Goal: Task Accomplishment & Management: Manage account settings

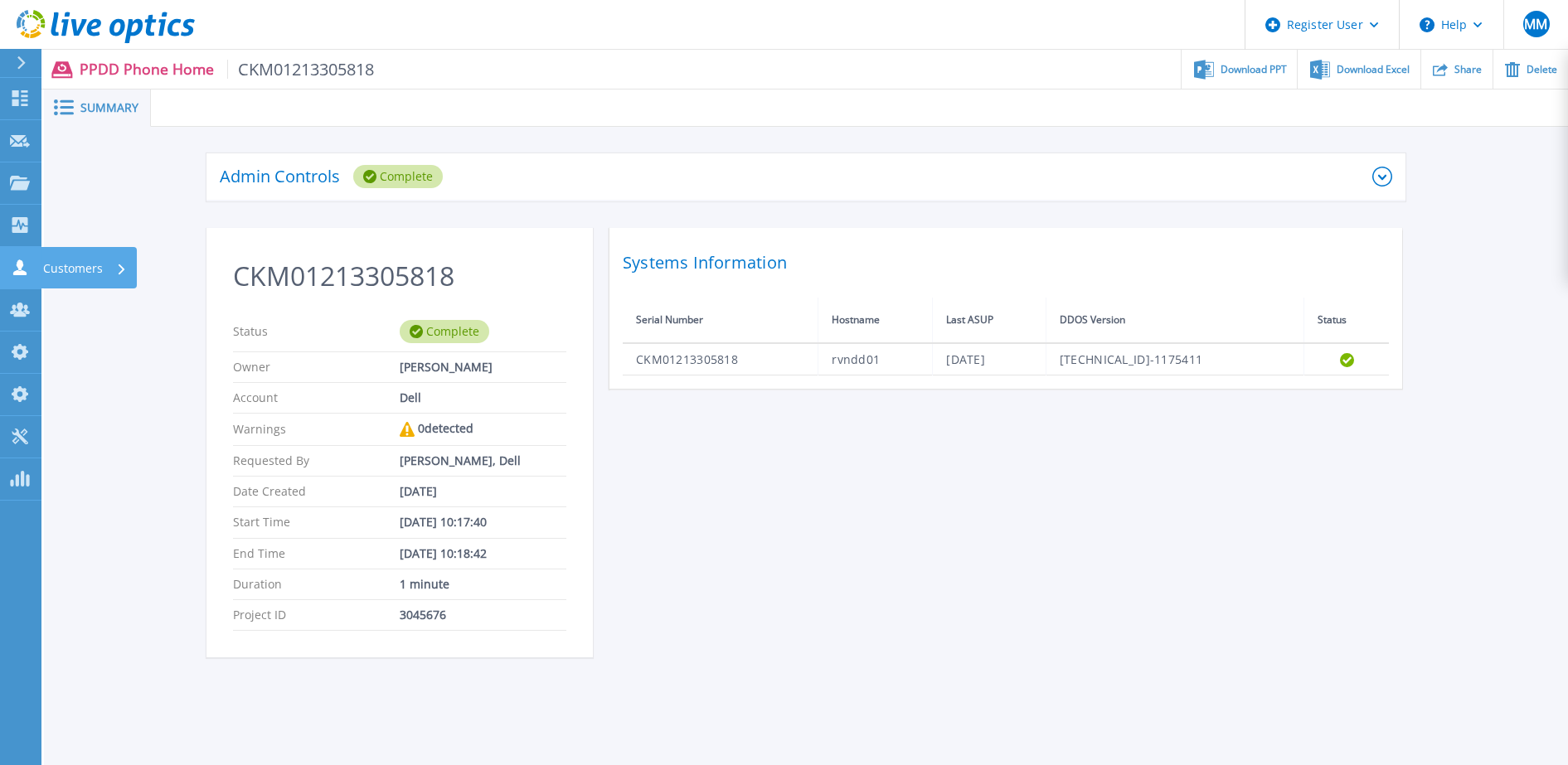
drag, startPoint x: 0, startPoint y: 0, endPoint x: 20, endPoint y: 274, distance: 274.7
click at [20, 274] on icon at bounding box center [19, 267] width 13 height 16
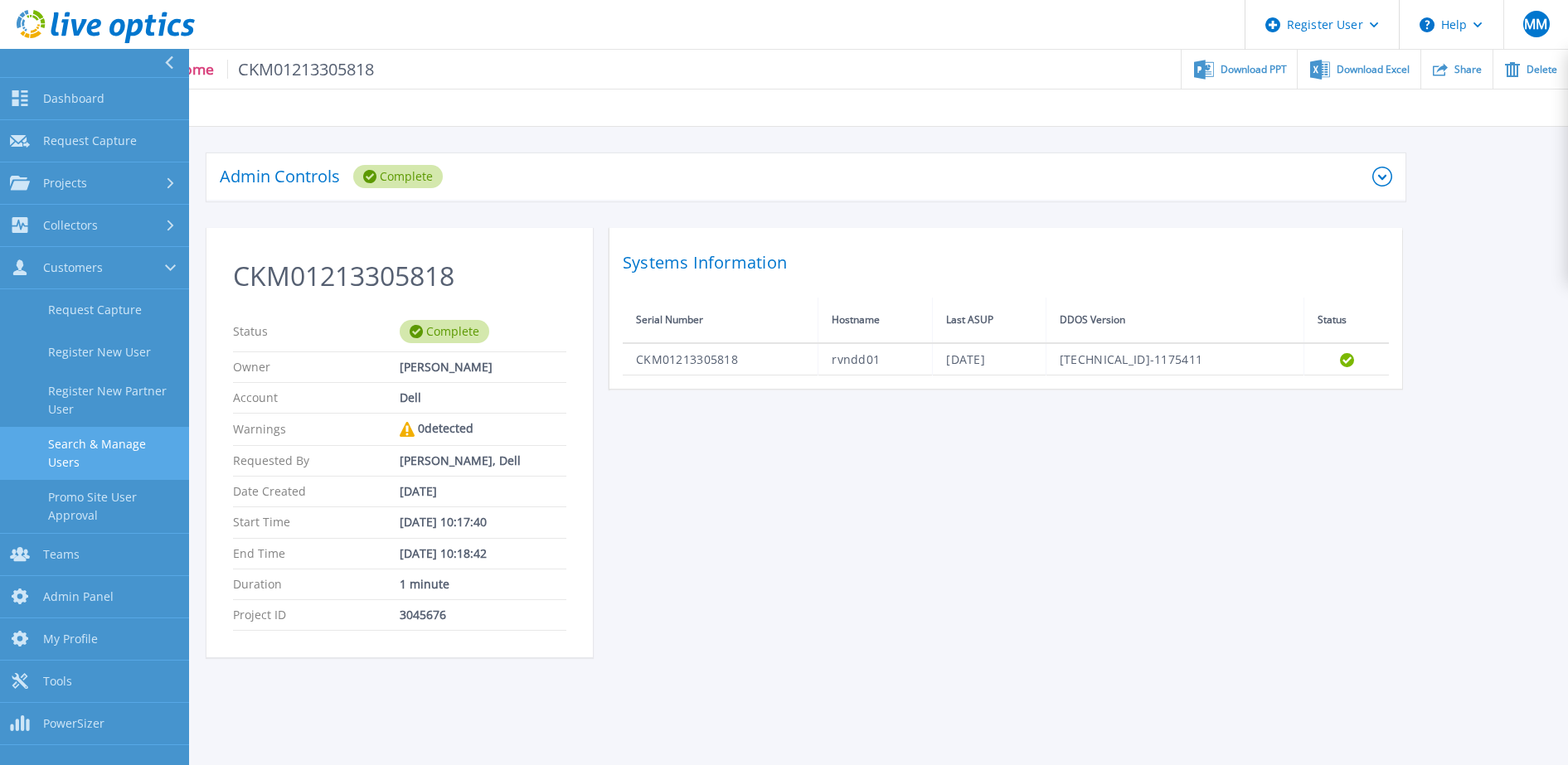
click at [124, 437] on link "Search & Manage Users" at bounding box center [94, 454] width 189 height 53
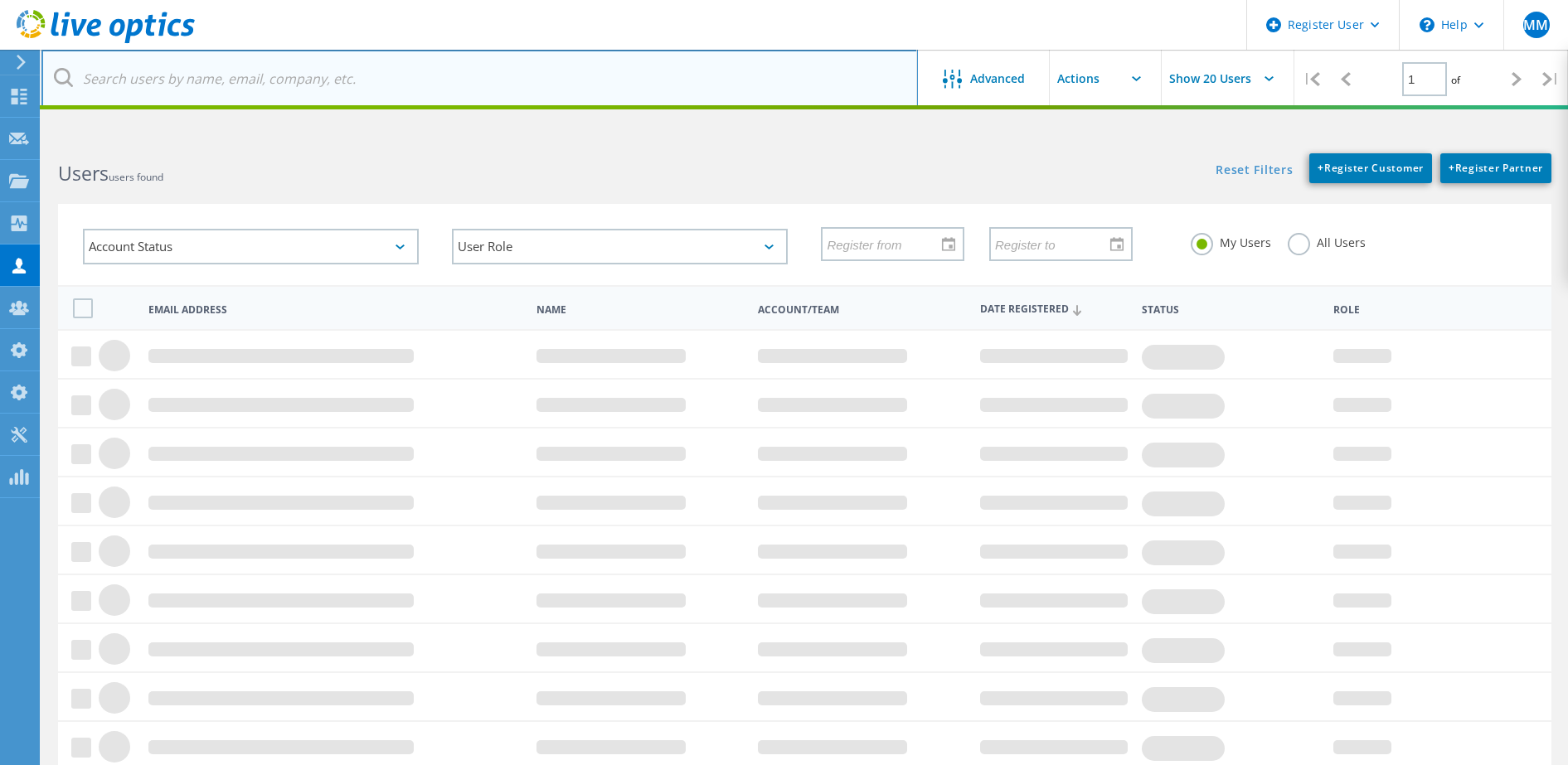
drag, startPoint x: 319, startPoint y: 163, endPoint x: 307, endPoint y: 101, distance: 63.2
click at [307, 101] on input "text" at bounding box center [479, 78] width 876 height 58
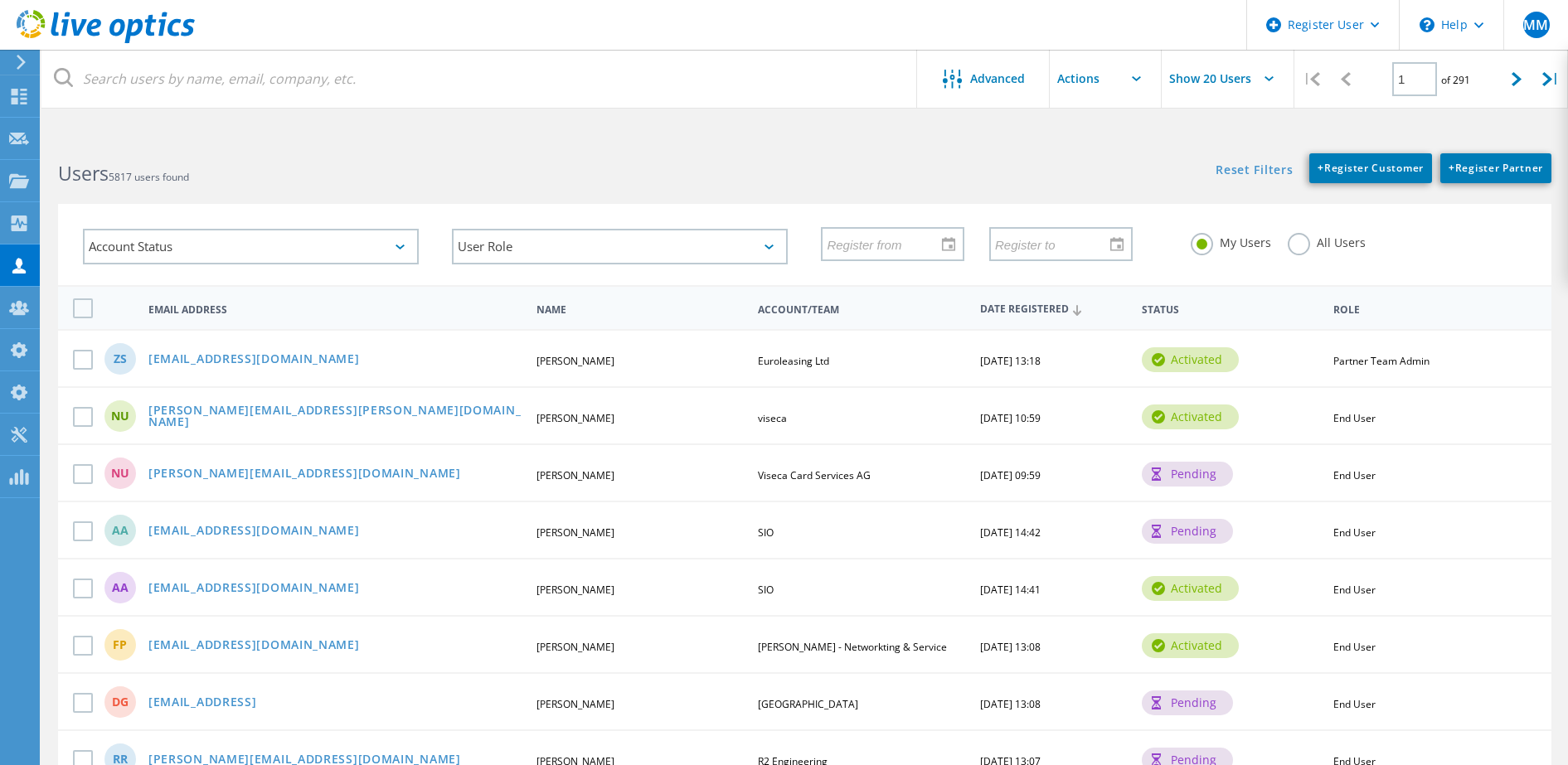
click at [1291, 247] on label "All Users" at bounding box center [1327, 240] width 78 height 16
click at [0, 0] on input "All Users" at bounding box center [0, 0] width 0 height 0
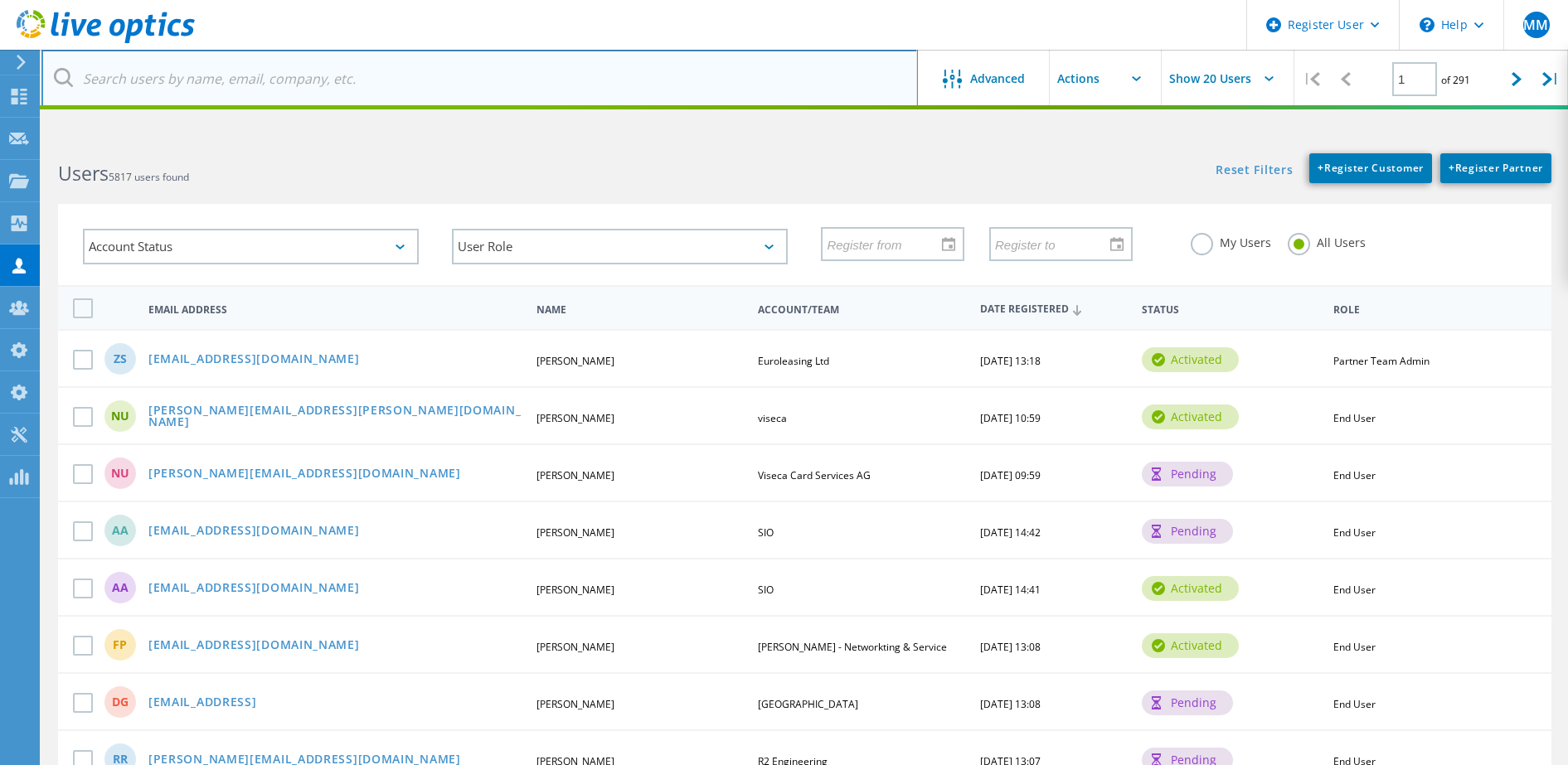
click at [560, 95] on input "text" at bounding box center [479, 78] width 876 height 58
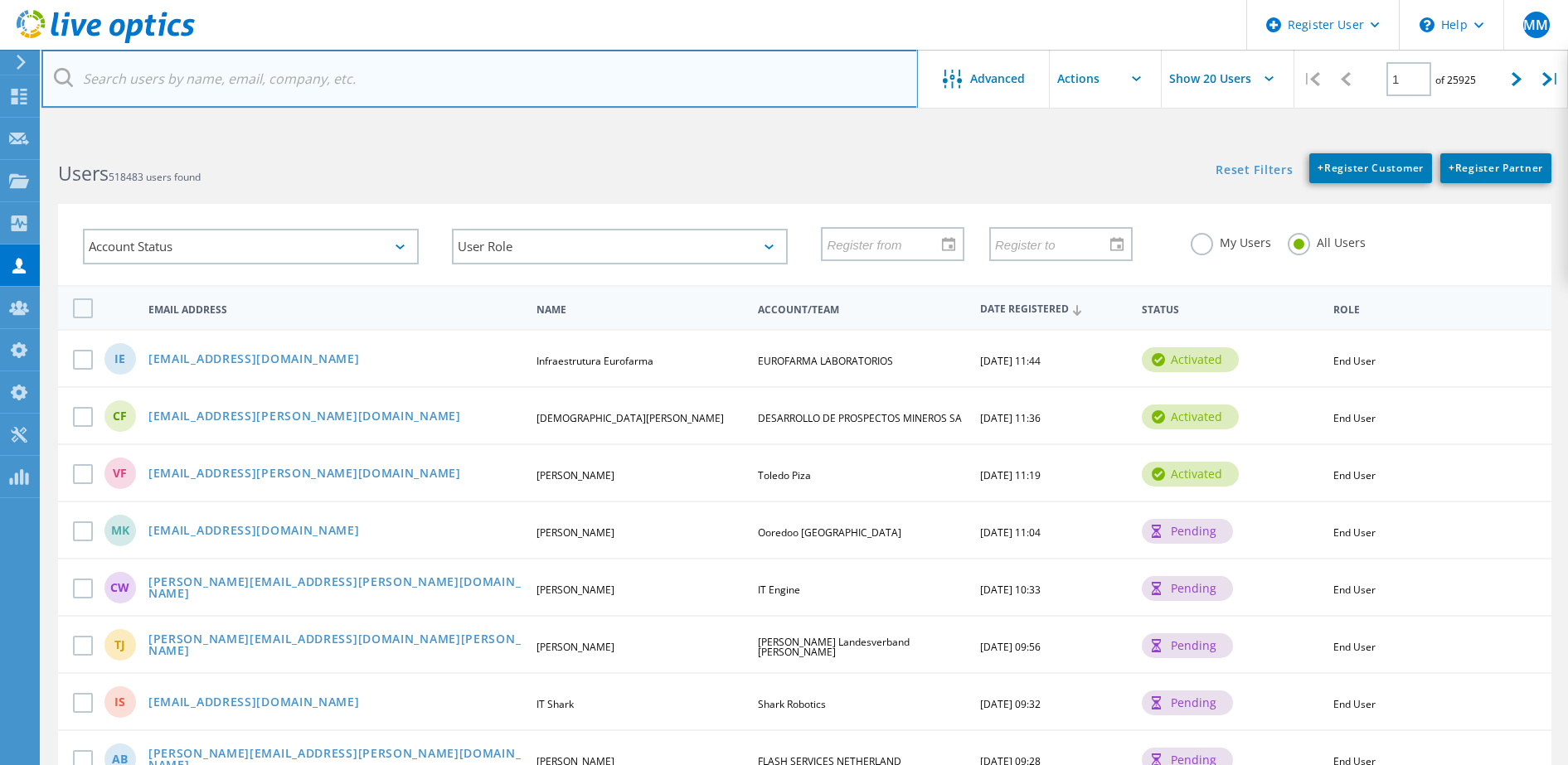
paste input "[PERSON_NAME][EMAIL_ADDRESS][PERSON_NAME][DOMAIN_NAME]"
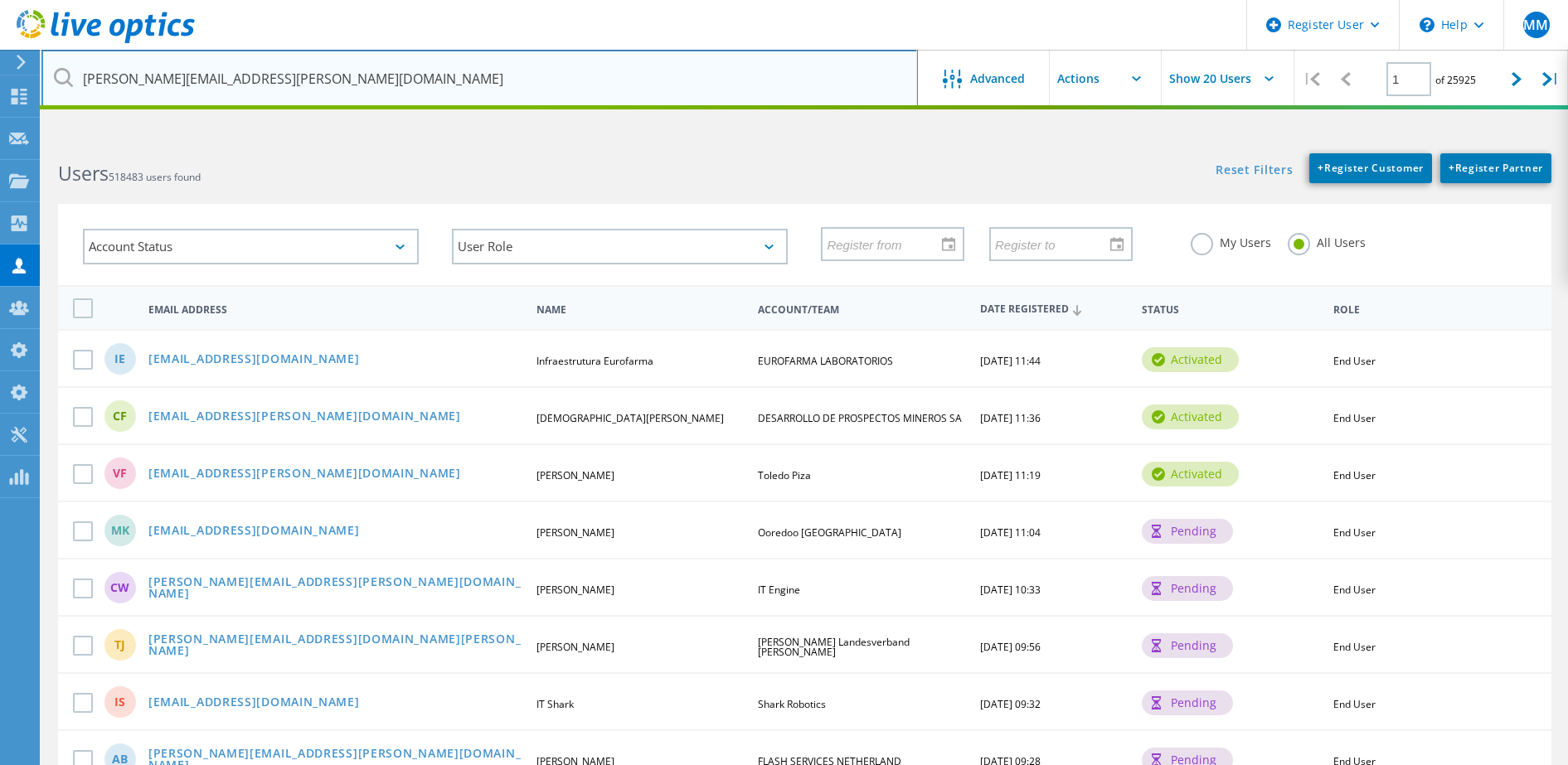
type input "[PERSON_NAME][EMAIL_ADDRESS][PERSON_NAME][DOMAIN_NAME]"
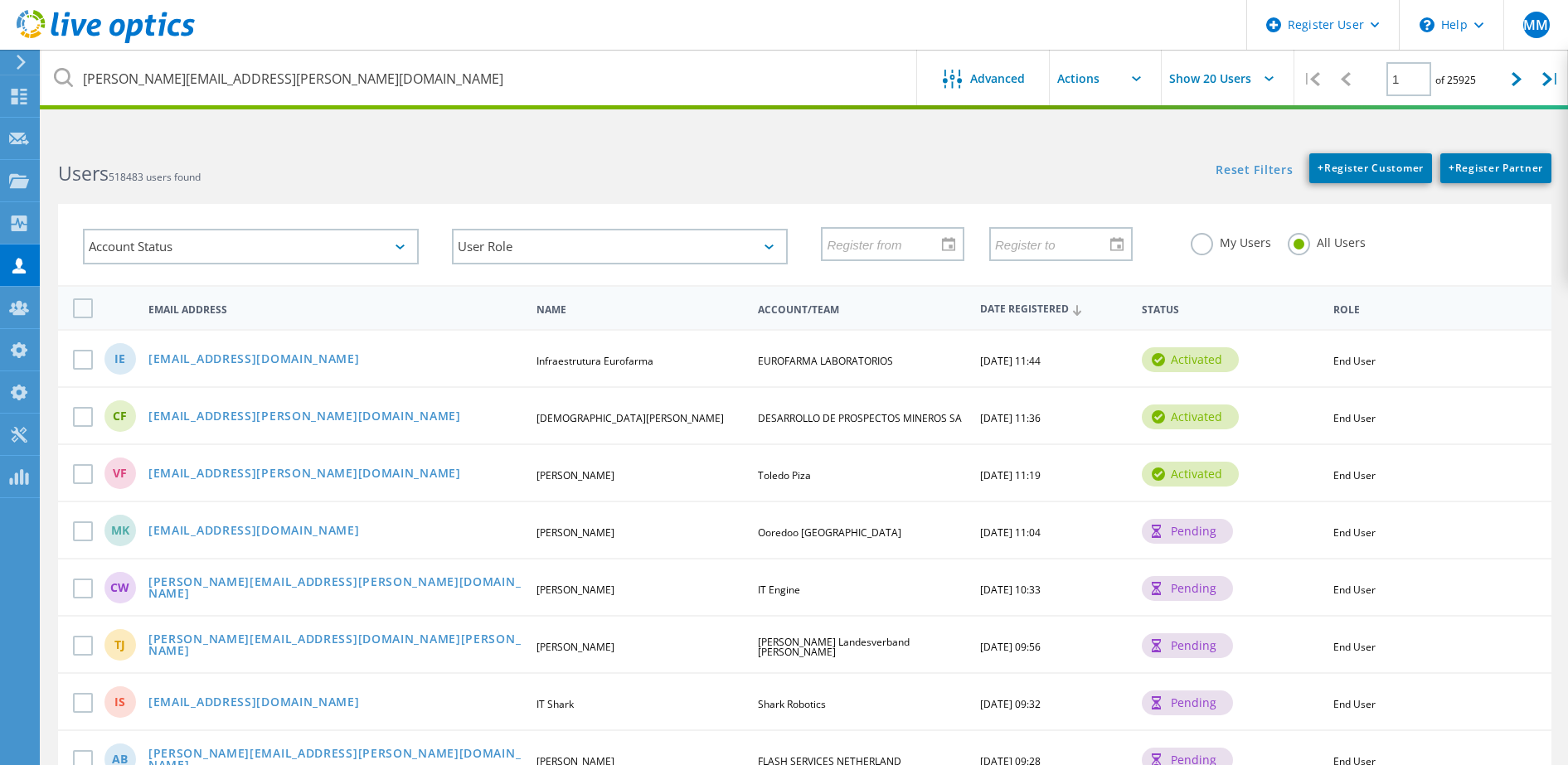
click at [675, 169] on h2 "Users 518483 users found" at bounding box center [422, 174] width 730 height 28
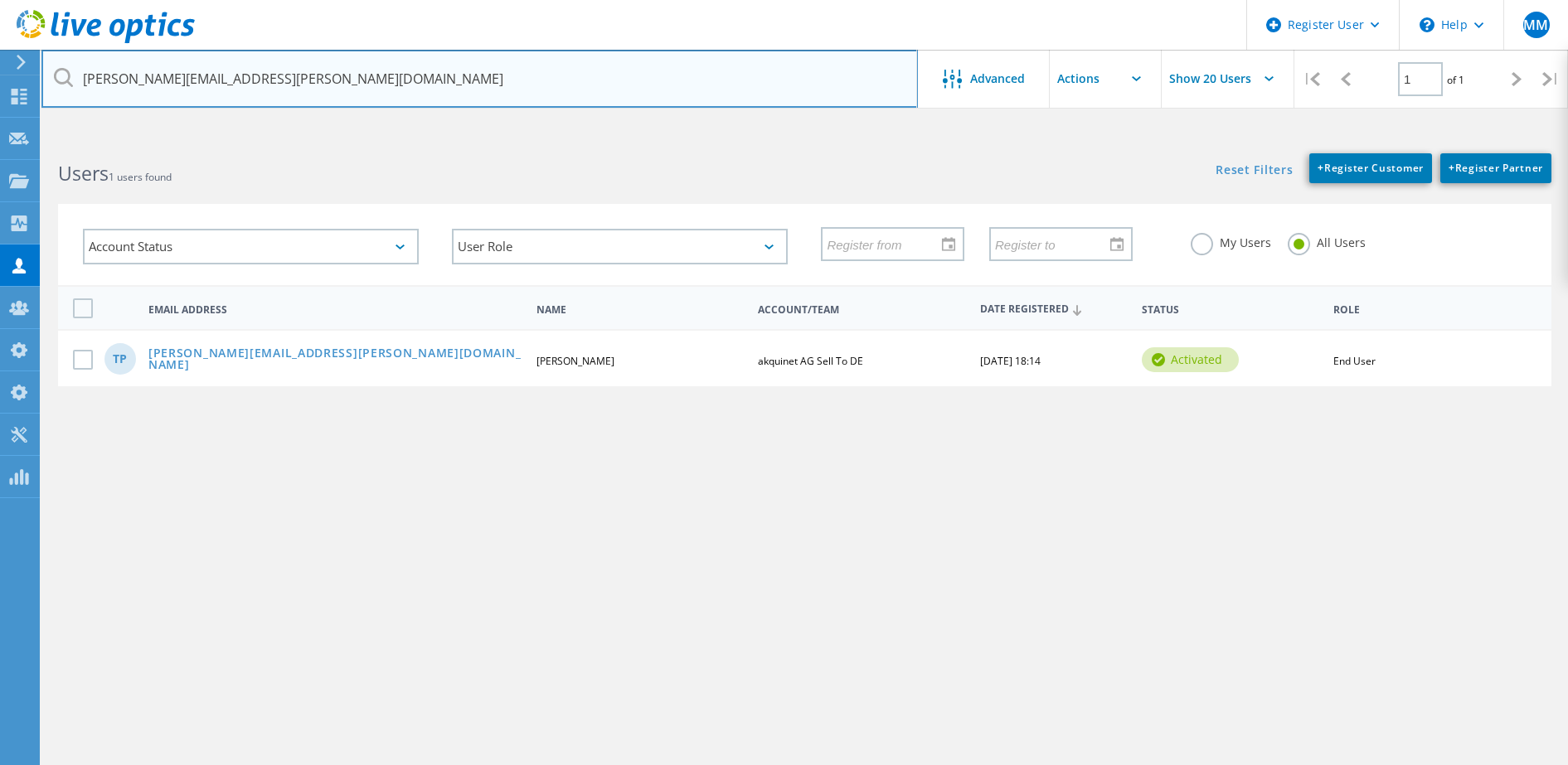
click at [495, 86] on input "[PERSON_NAME][EMAIL_ADDRESS][PERSON_NAME][DOMAIN_NAME]" at bounding box center [479, 78] width 876 height 58
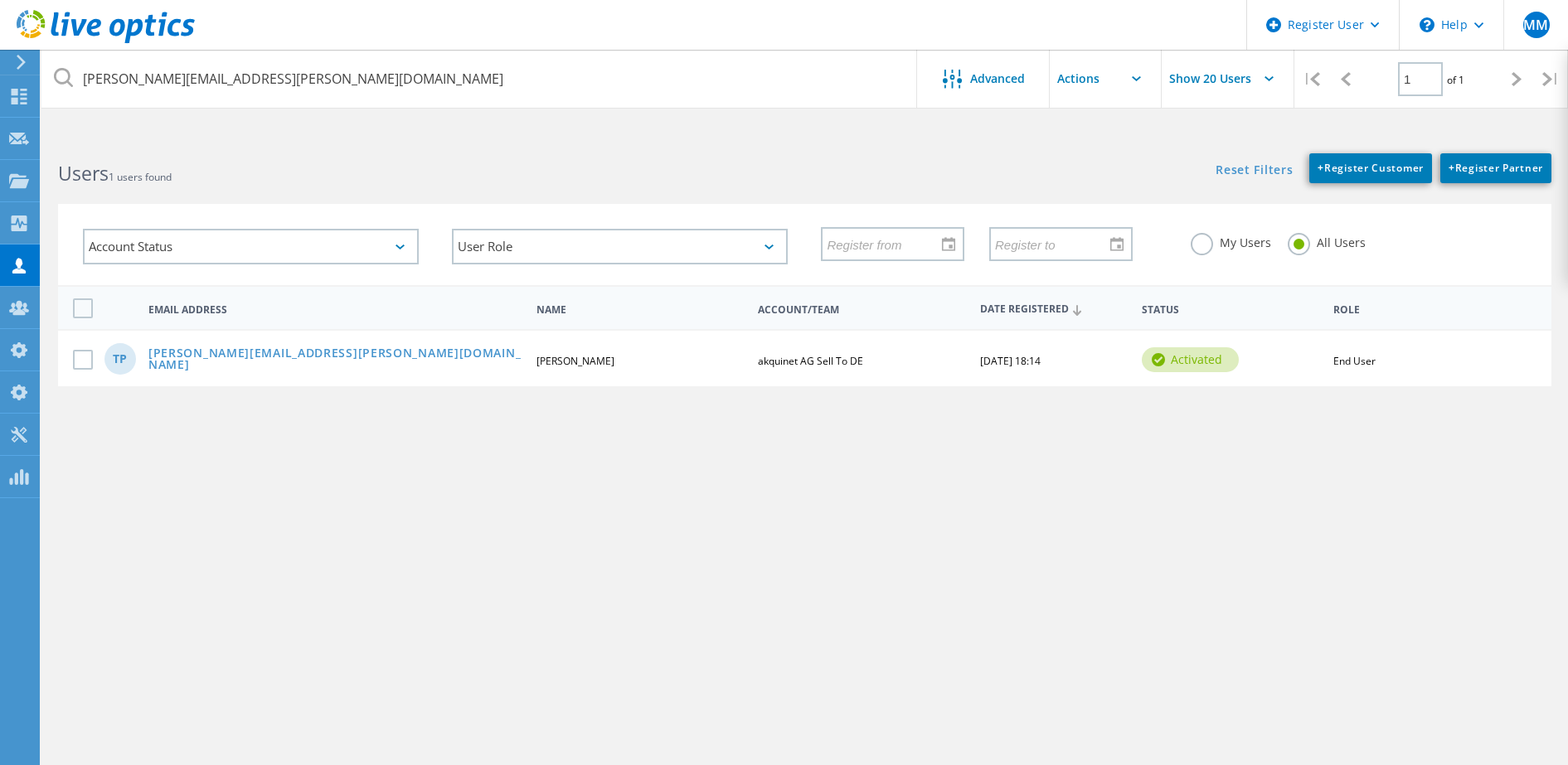
click at [700, 563] on div "[PERSON_NAME][EMAIL_ADDRESS][PERSON_NAME][DOMAIN_NAME] Advanced Show 20 Users |…" at bounding box center [805, 457] width 1527 height 641
click at [837, 540] on div "[PERSON_NAME][EMAIL_ADDRESS][PERSON_NAME][DOMAIN_NAME] Advanced Show 20 Users |…" at bounding box center [805, 457] width 1527 height 641
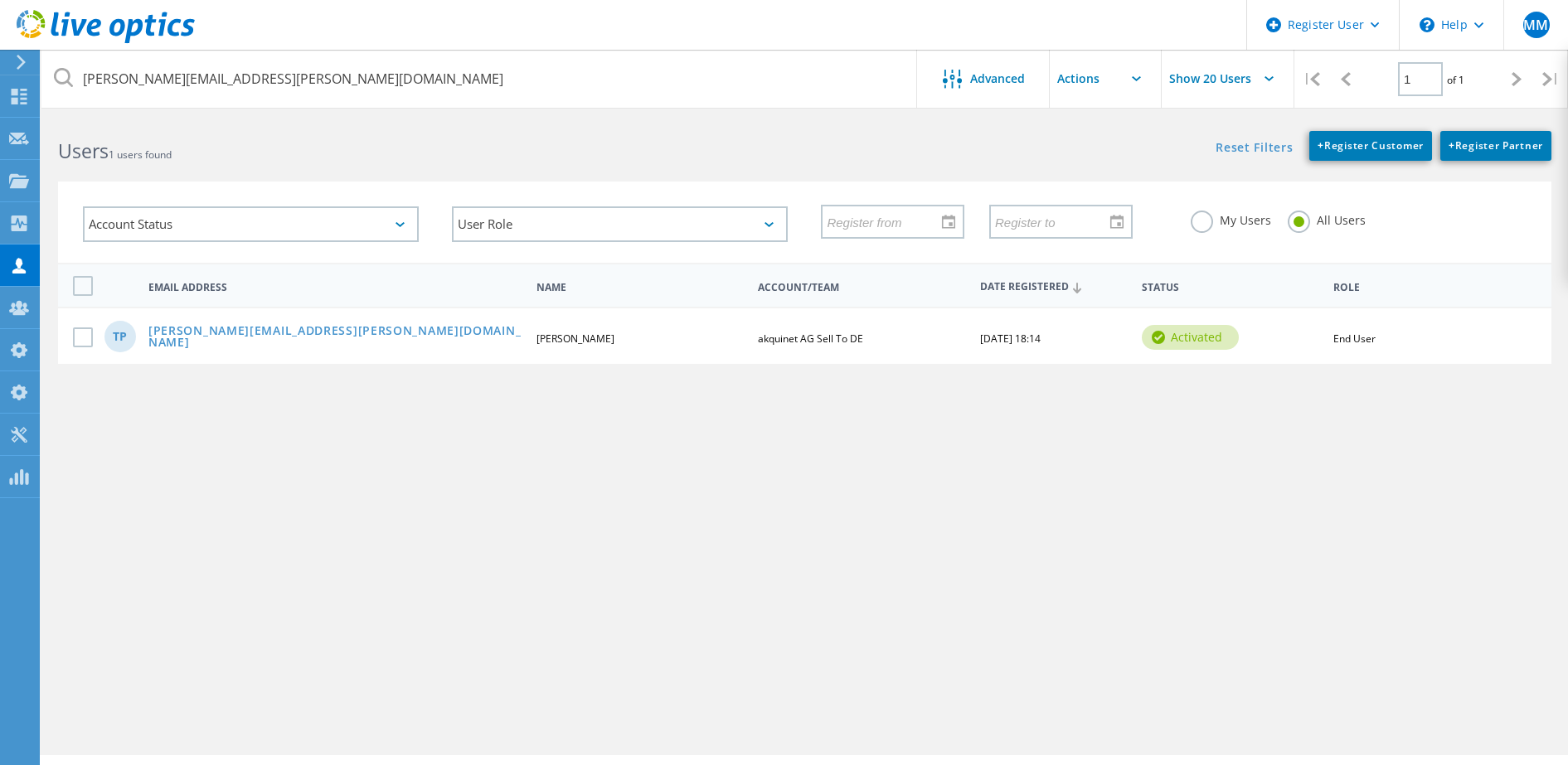
scroll to position [25, 0]
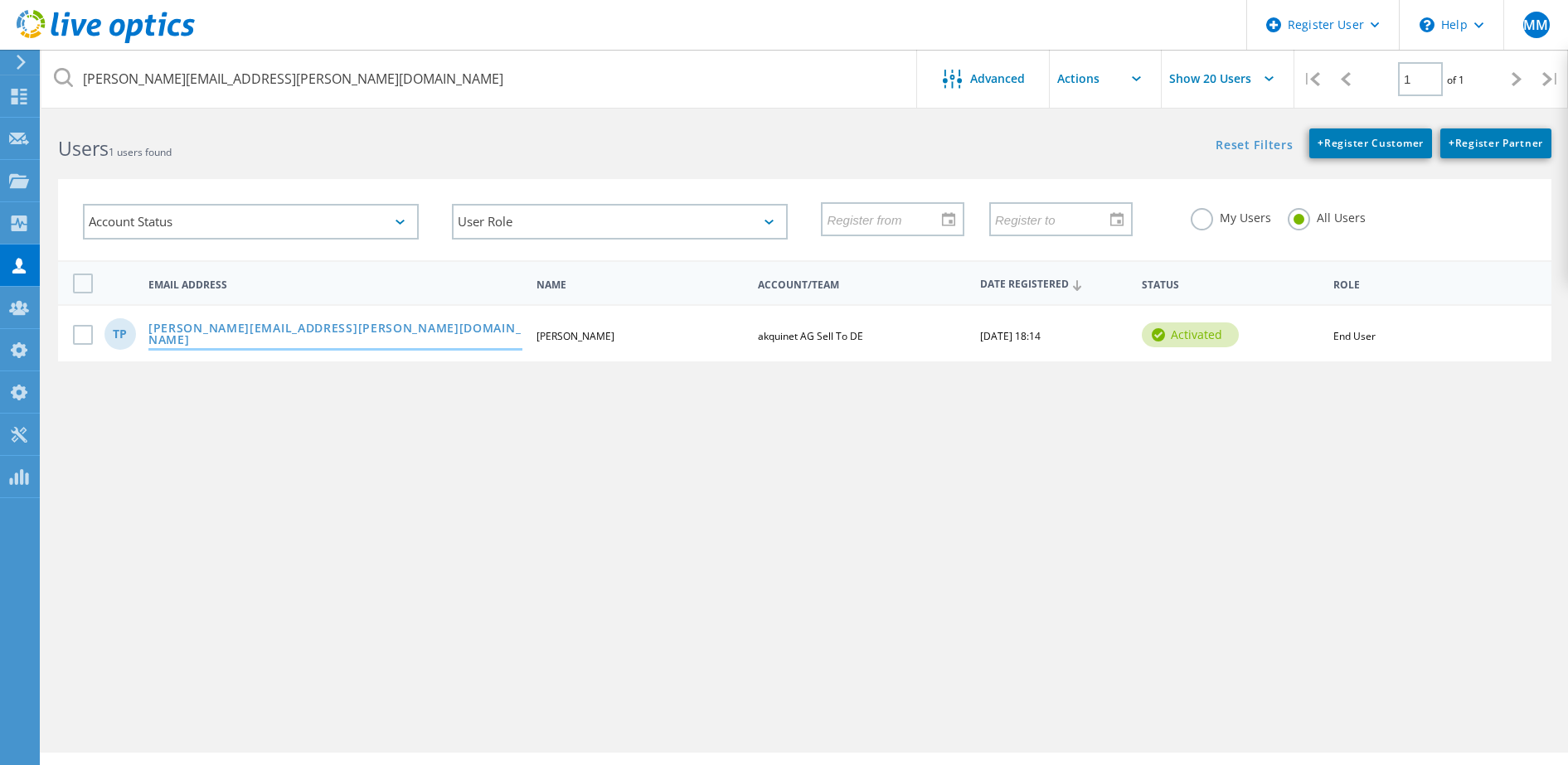
click at [273, 336] on link "[PERSON_NAME][EMAIL_ADDRESS][PERSON_NAME][DOMAIN_NAME]" at bounding box center [335, 335] width 374 height 26
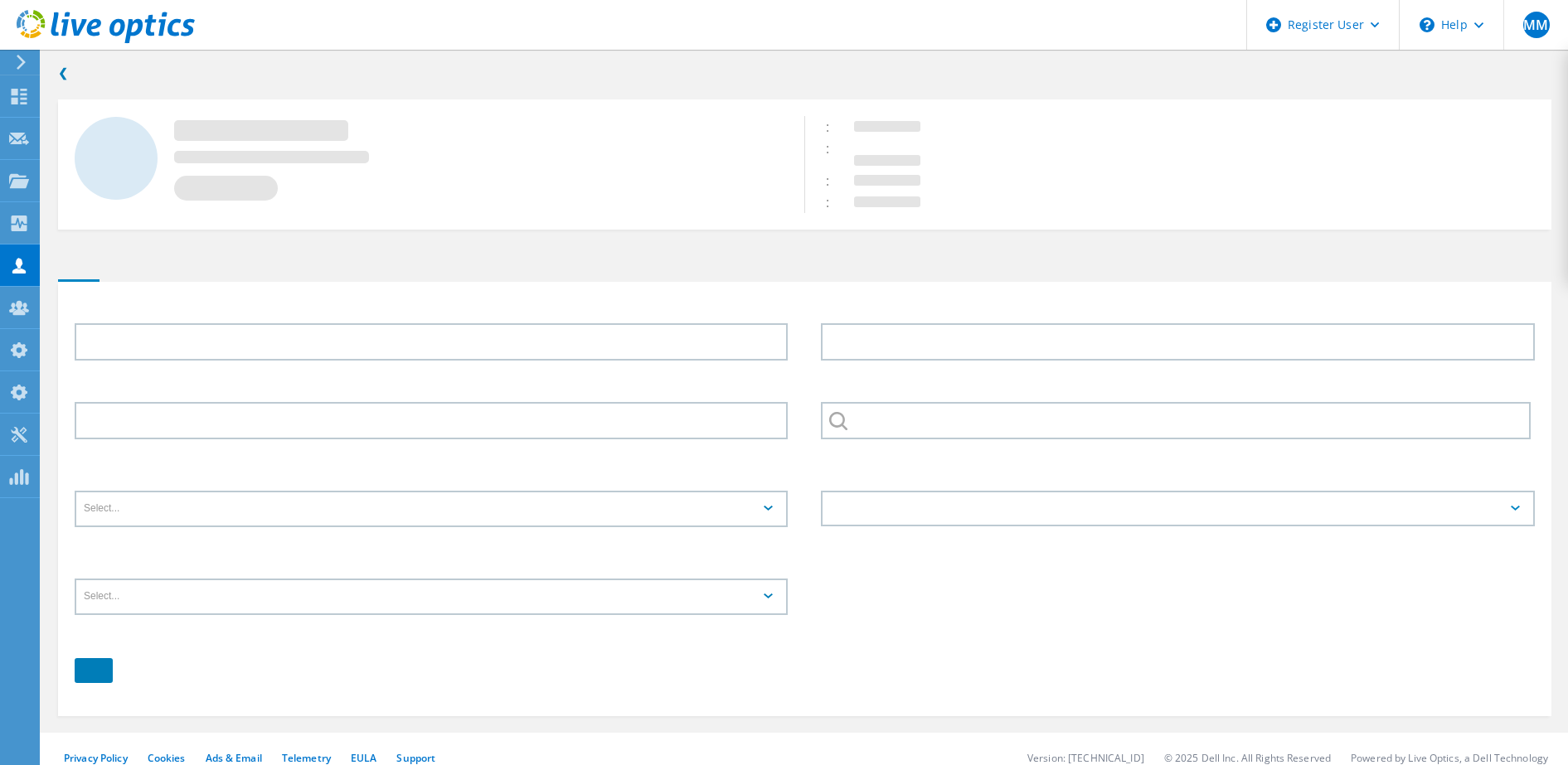
type input "[PERSON_NAME]"
type input "akquinet AG Sell To DE"
type input "English"
type input "End User"
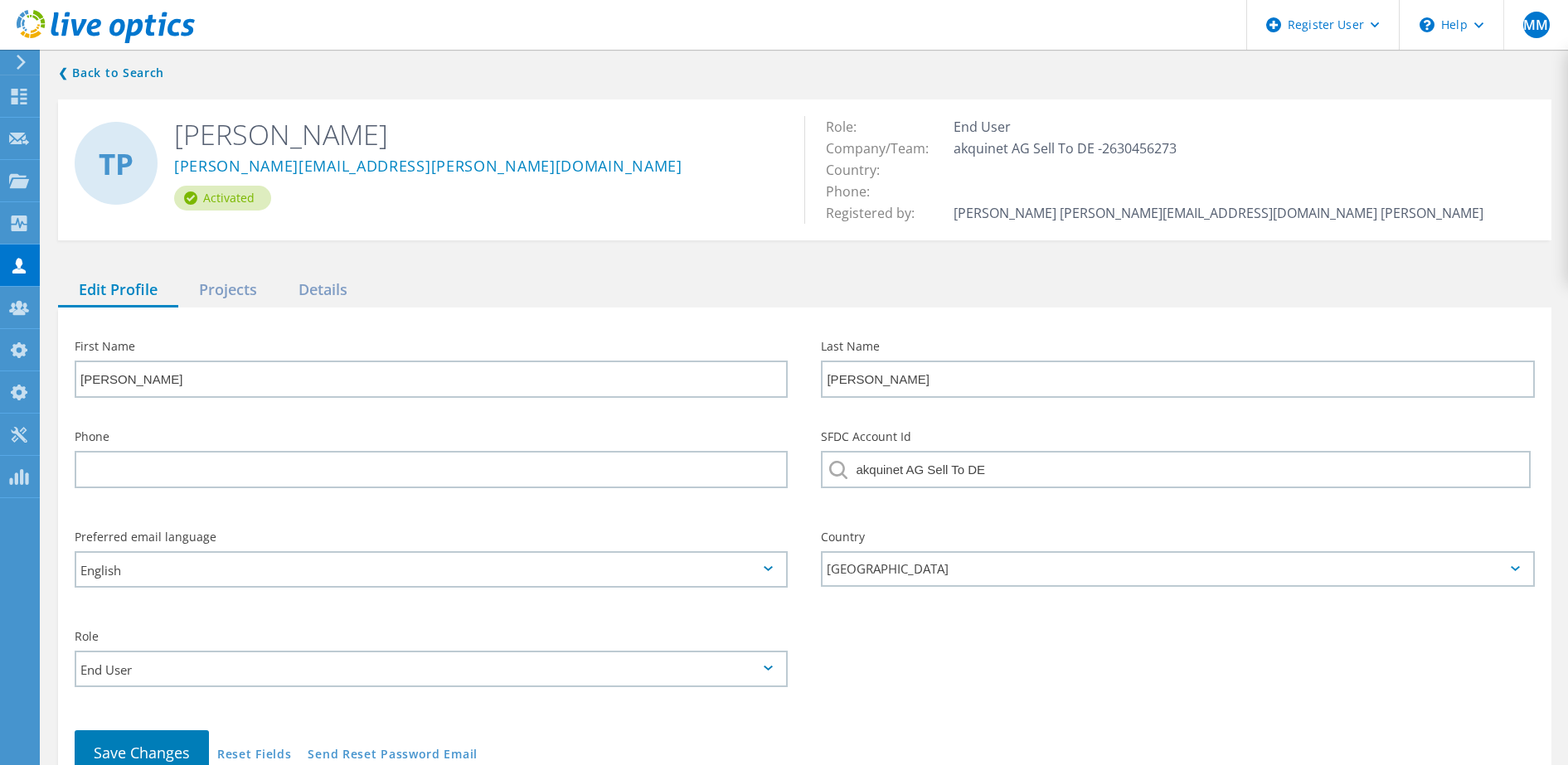
click at [1140, 91] on div "❮ Back to Search [PERSON_NAME] Paulsen [EMAIL_ADDRESS][PERSON_NAME][DOMAIN_NAME…" at bounding box center [805, 436] width 1527 height 779
